Goal: Navigation & Orientation: Understand site structure

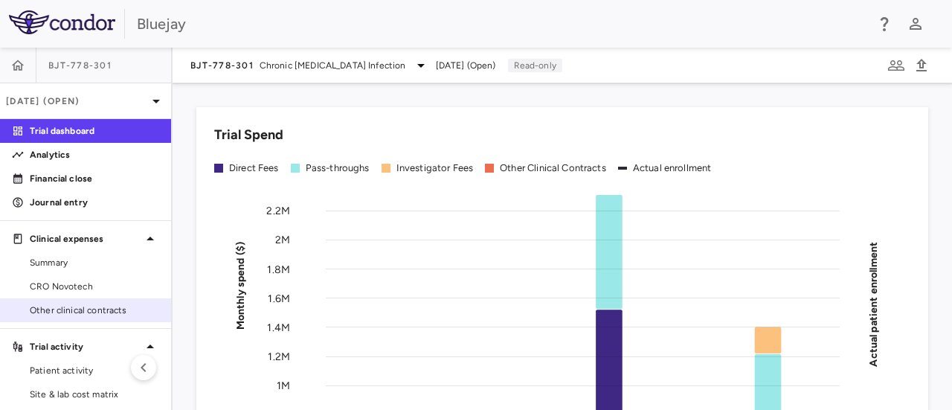
click at [100, 313] on span "Other clinical contracts" at bounding box center [94, 309] width 129 height 13
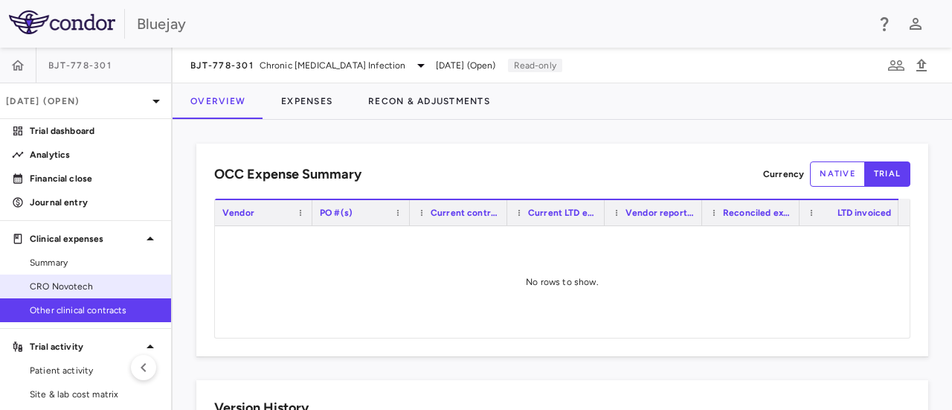
click at [74, 286] on span "CRO Novotech" at bounding box center [94, 286] width 129 height 13
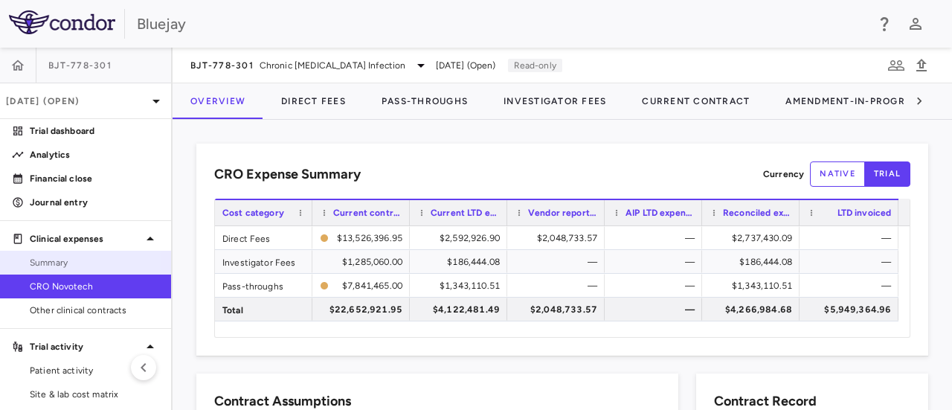
click at [62, 261] on span "Summary" at bounding box center [94, 262] width 129 height 13
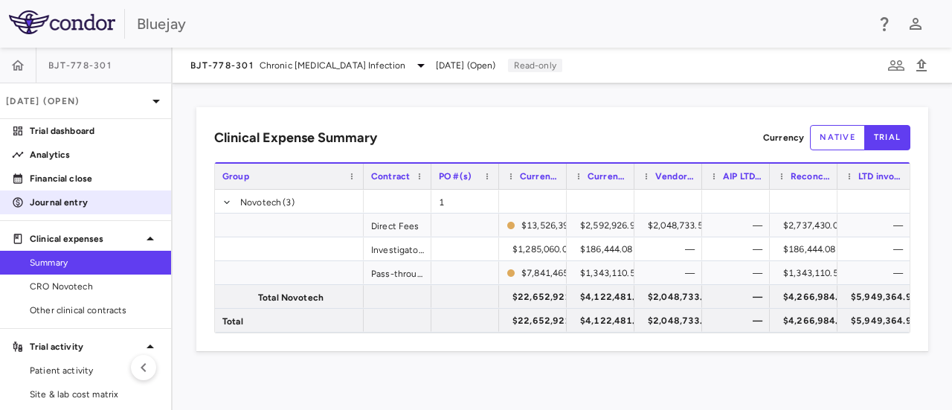
click at [67, 202] on p "Journal entry" at bounding box center [94, 202] width 129 height 13
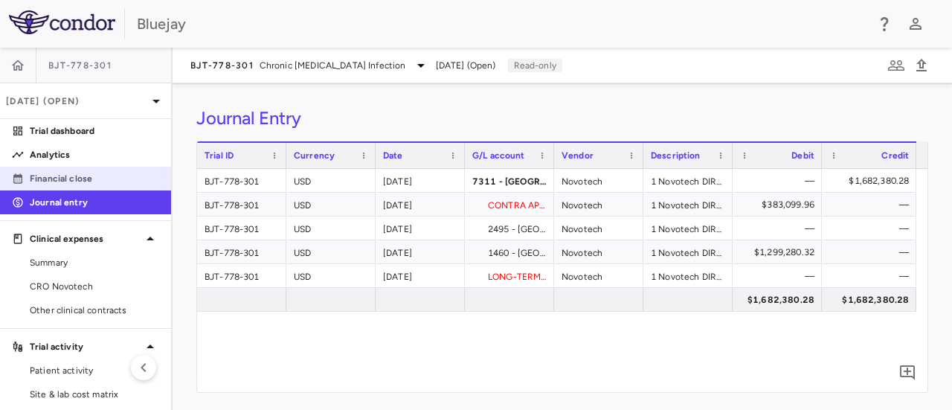
click at [67, 179] on p "Financial close" at bounding box center [94, 178] width 129 height 13
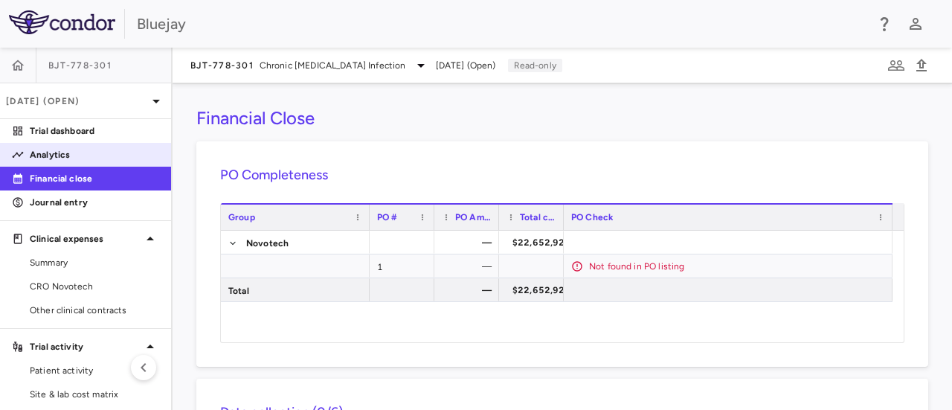
click at [52, 153] on p "Analytics" at bounding box center [94, 154] width 129 height 13
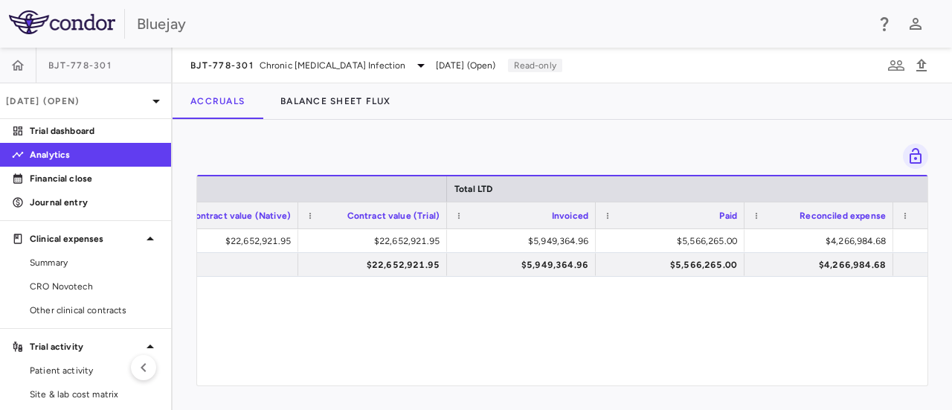
scroll to position [0, 794]
